Goal: Navigation & Orientation: Find specific page/section

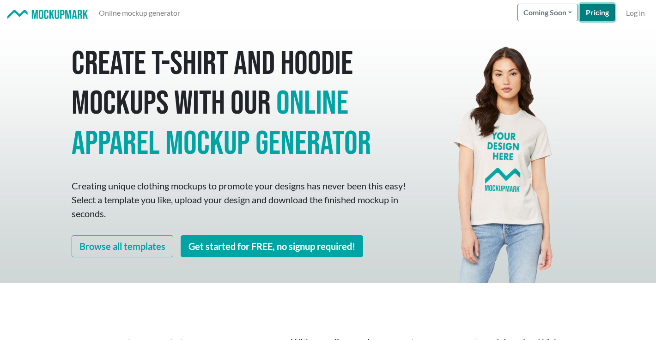
click at [596, 19] on link "Pricing" at bounding box center [597, 13] width 35 height 18
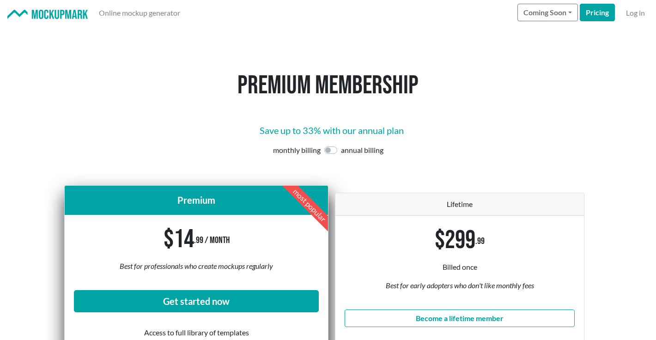
click at [86, 8] on link at bounding box center [47, 12] width 80 height 11
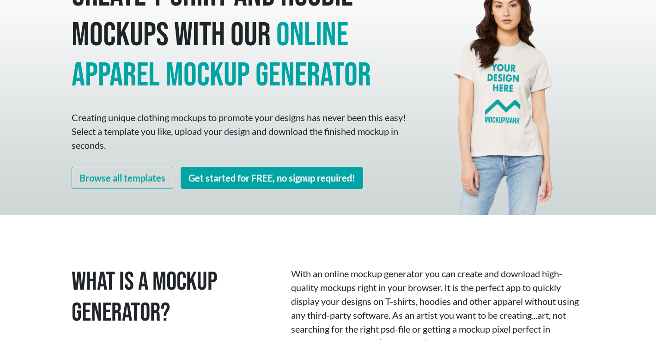
scroll to position [91, 0]
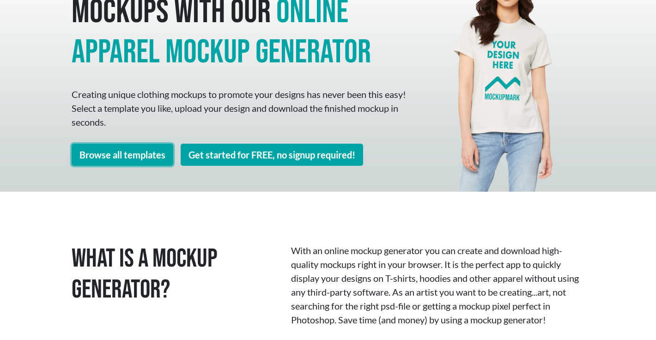
click at [122, 154] on link "Browse all templates" at bounding box center [123, 155] width 102 height 22
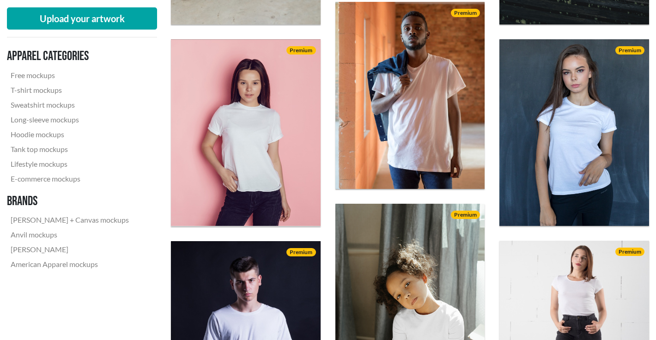
scroll to position [516, 0]
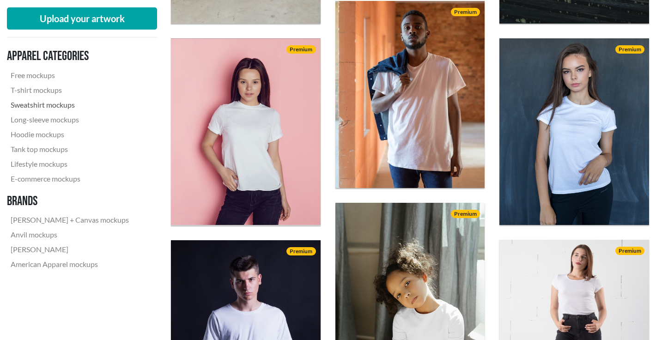
click at [56, 104] on link "Sweatshirt mockups" at bounding box center [70, 104] width 126 height 15
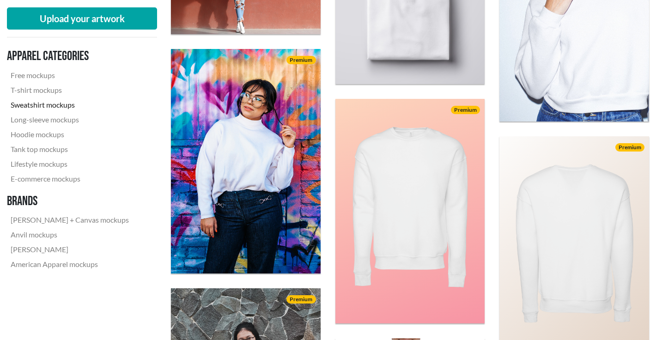
scroll to position [381, 0]
